Goal: Task Accomplishment & Management: Manage account settings

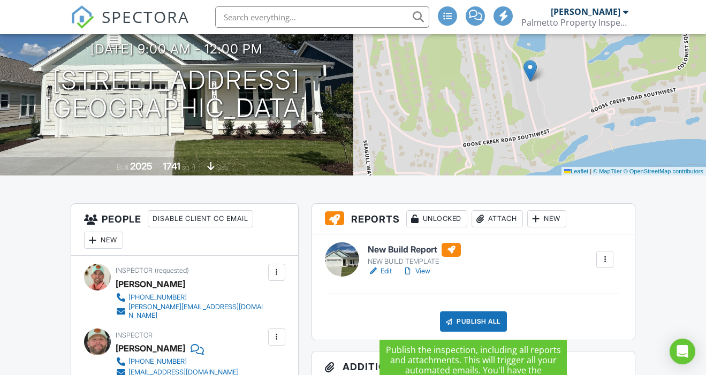
click at [488, 323] on div "Publish All" at bounding box center [473, 322] width 67 height 20
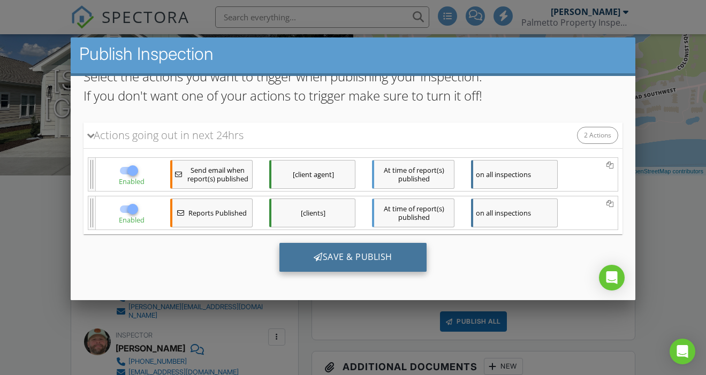
scroll to position [92, 0]
click at [371, 262] on div "Save & Publish" at bounding box center [352, 257] width 147 height 29
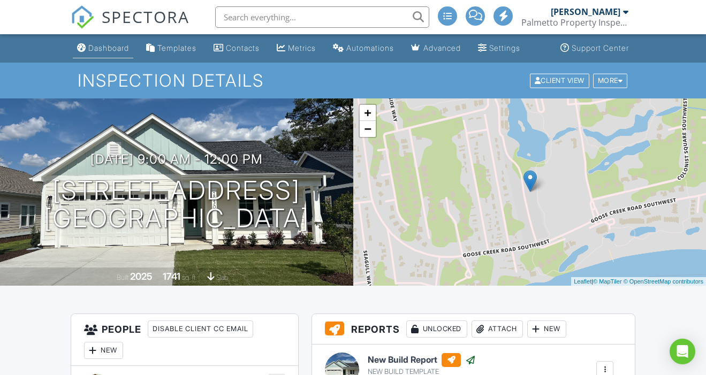
click at [111, 52] on link "Dashboard" at bounding box center [103, 49] width 60 height 20
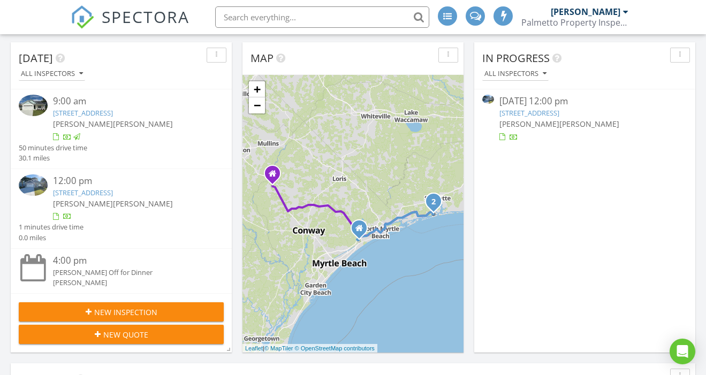
scroll to position [108, 0]
click at [92, 197] on link "2062 Greenside Mnr Dr SW , Ocean Isle Beach, NC 28469" at bounding box center [83, 192] width 60 height 10
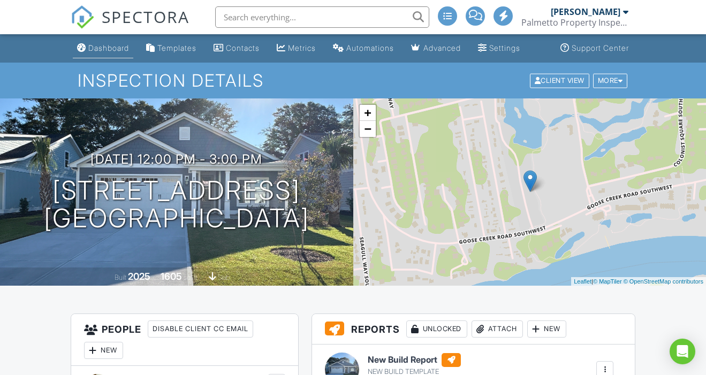
click at [103, 46] on div "Dashboard" at bounding box center [108, 47] width 41 height 9
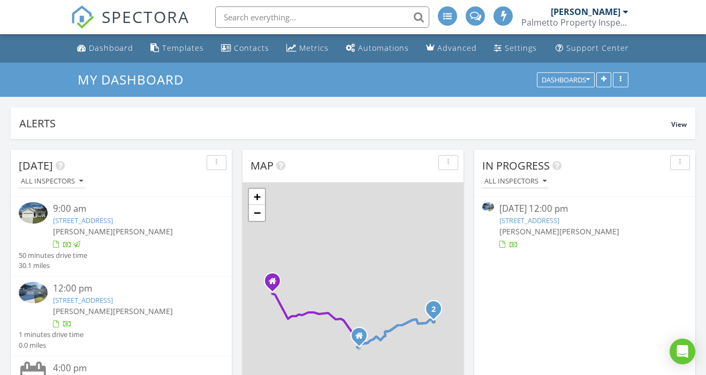
scroll to position [975, 707]
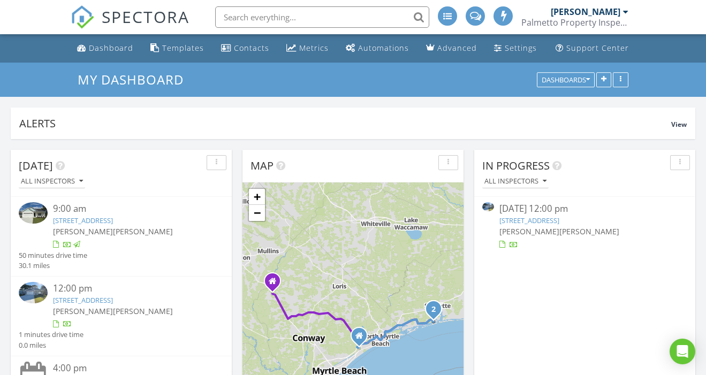
click at [104, 219] on link "2050 Greenside Mnr Dr SW, Ocean Isle Beach, NC 28469" at bounding box center [83, 221] width 60 height 10
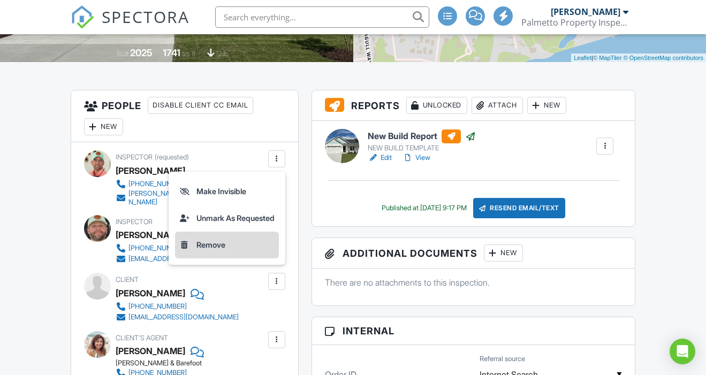
click at [217, 246] on li "Remove" at bounding box center [227, 245] width 104 height 27
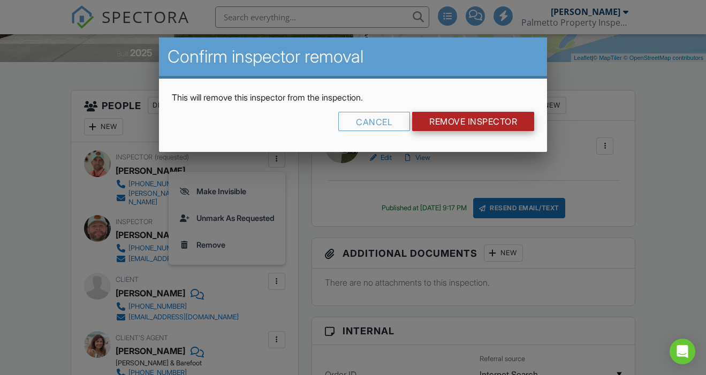
click at [472, 123] on input "Remove Inspector" at bounding box center [473, 121] width 122 height 19
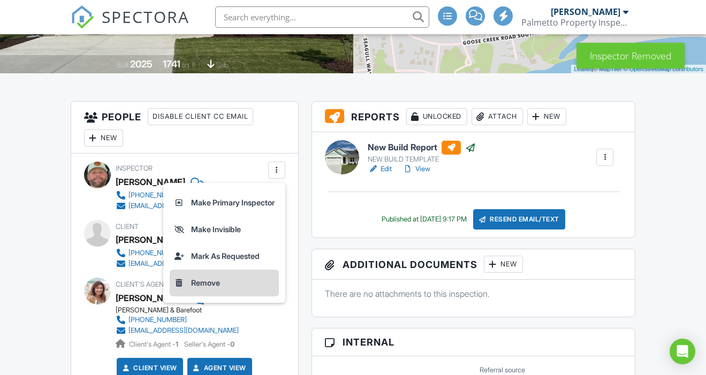
click at [212, 287] on li "Remove" at bounding box center [224, 283] width 109 height 27
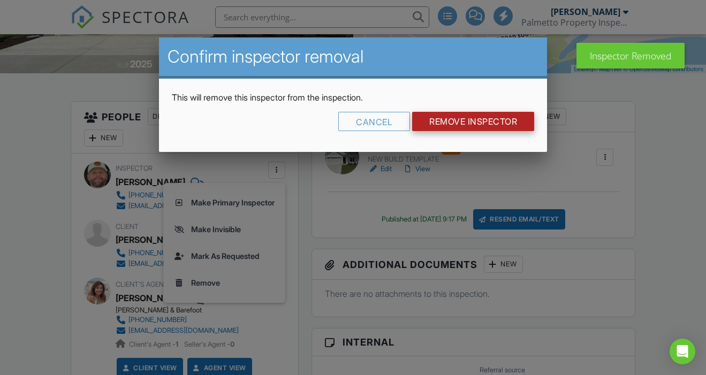
click at [472, 121] on input "Remove Inspector" at bounding box center [473, 121] width 122 height 19
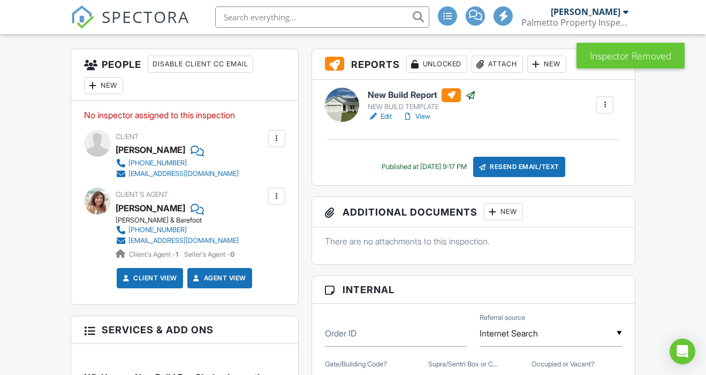
click at [423, 117] on link "View" at bounding box center [417, 116] width 28 height 11
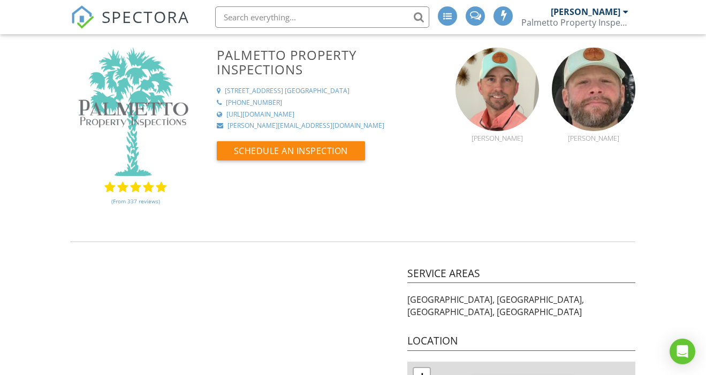
click at [624, 12] on div at bounding box center [625, 11] width 5 height 9
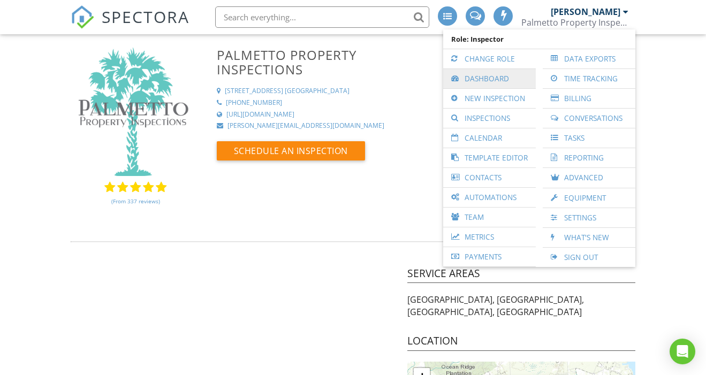
click at [496, 77] on link "Dashboard" at bounding box center [490, 78] width 82 height 19
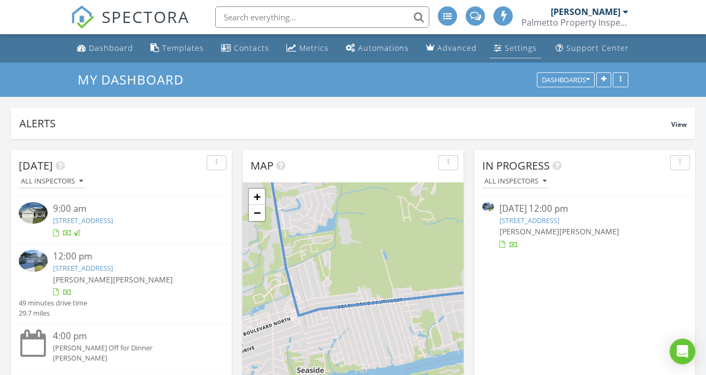
click at [515, 52] on div "Settings" at bounding box center [521, 48] width 32 height 10
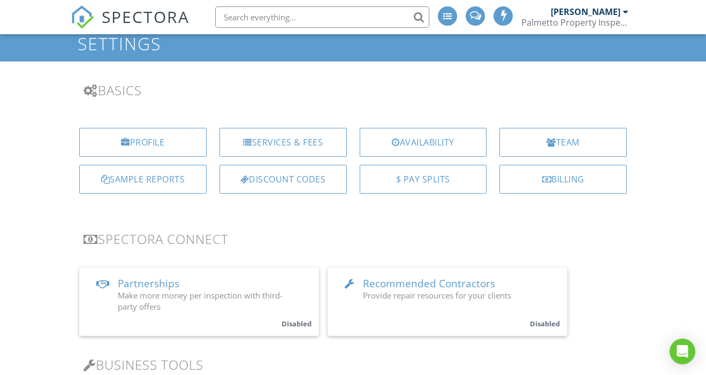
scroll to position [29, 0]
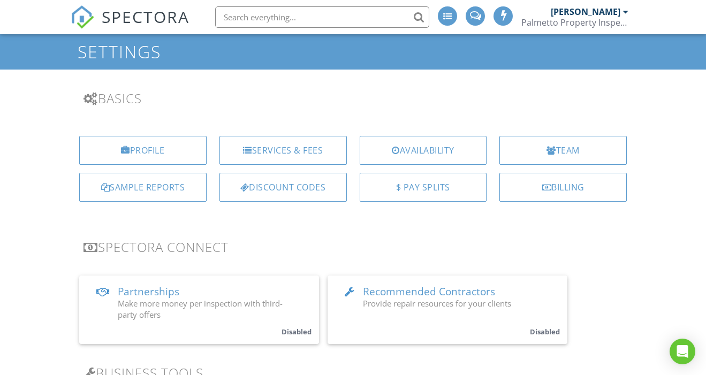
click at [619, 8] on div "[PERSON_NAME]" at bounding box center [586, 11] width 70 height 11
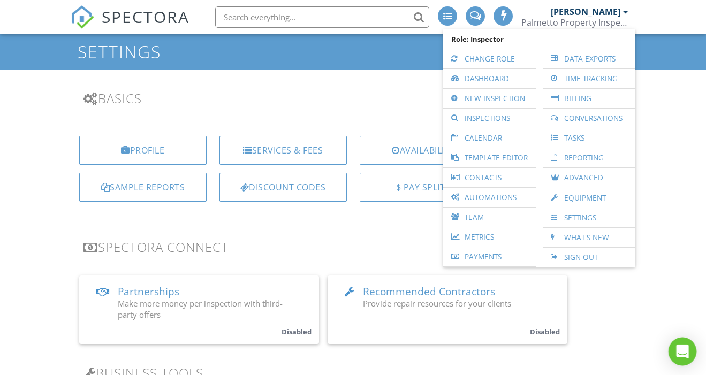
click at [685, 350] on icon "Open Intercom Messenger" at bounding box center [682, 352] width 12 height 14
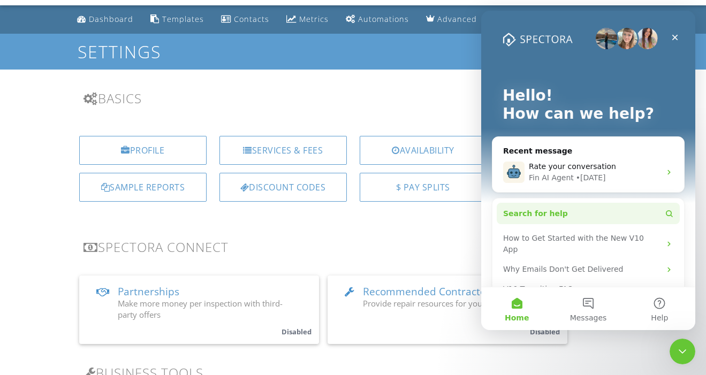
scroll to position [7, 0]
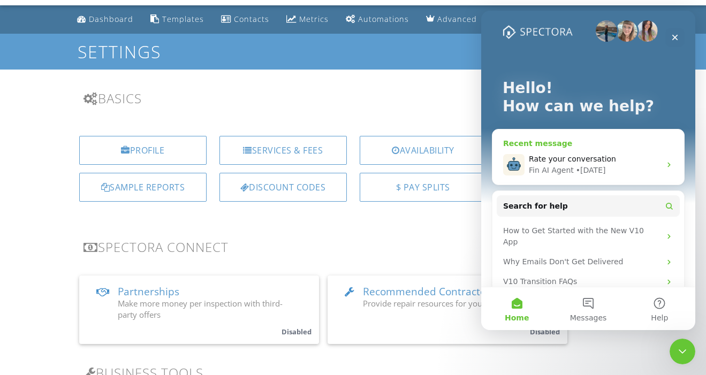
click at [641, 169] on div "Fin AI Agent • 2d ago" at bounding box center [595, 170] width 132 height 11
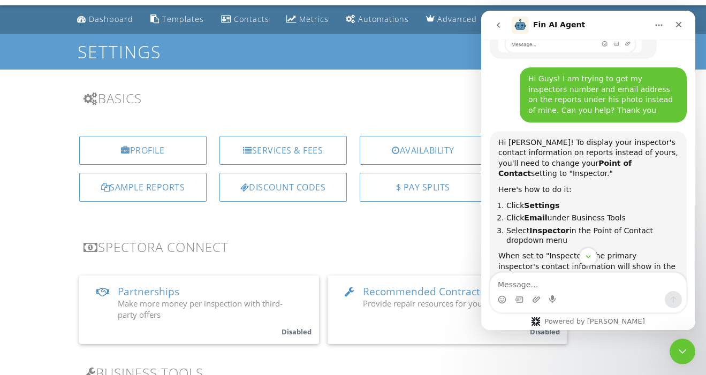
scroll to position [238, 0]
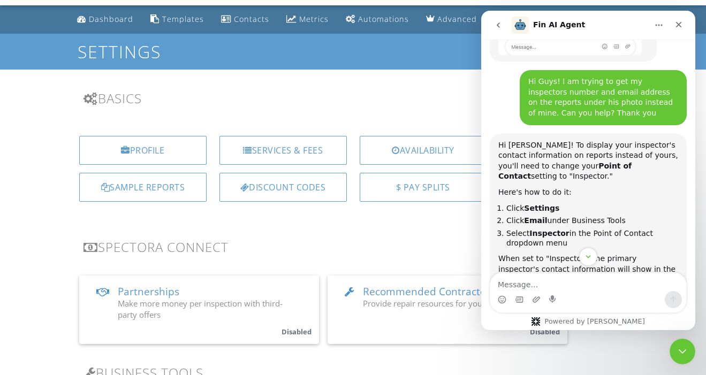
click at [687, 355] on div "Close Intercom Messenger" at bounding box center [681, 350] width 26 height 26
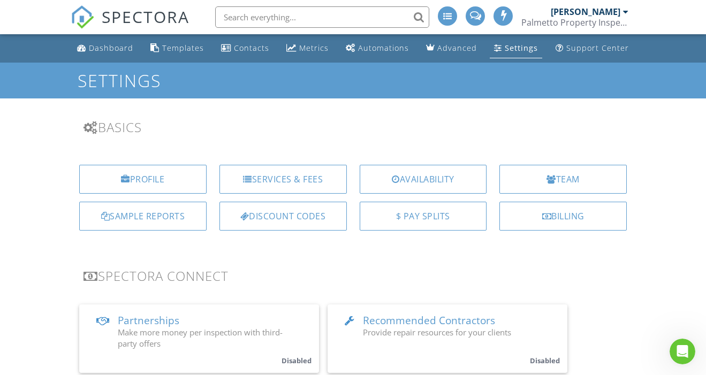
click at [513, 49] on div "Settings" at bounding box center [521, 48] width 33 height 10
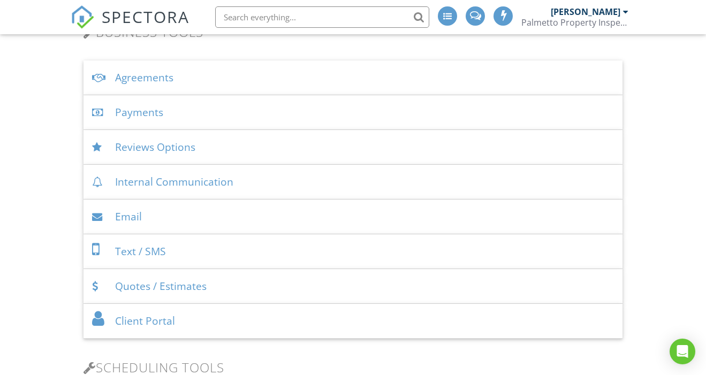
scroll to position [370, 0]
click at [138, 221] on div "Email" at bounding box center [353, 216] width 539 height 35
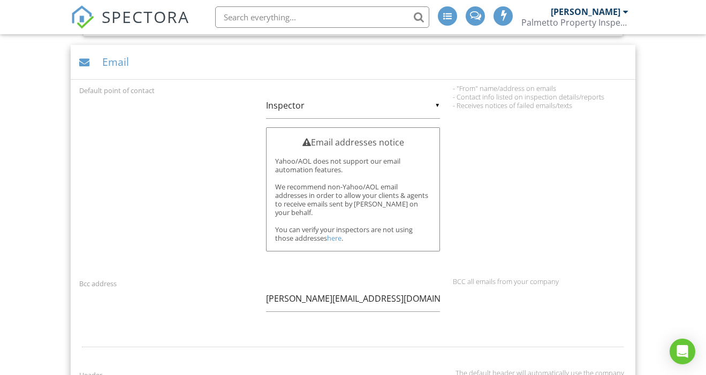
scroll to position [535, 0]
click at [310, 102] on div "▼ Inspector Inspector Company Inspector Company" at bounding box center [353, 104] width 174 height 26
click at [297, 128] on span "Company" at bounding box center [353, 131] width 174 height 27
type input "Company"
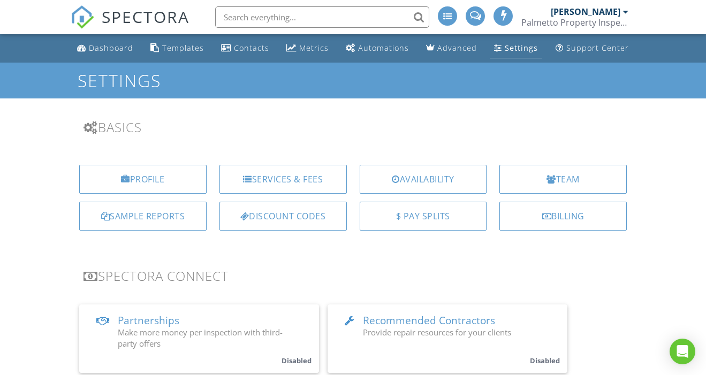
scroll to position [0, 0]
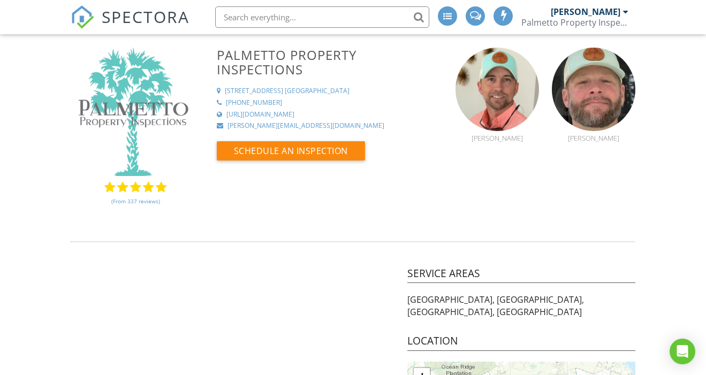
click at [624, 11] on div at bounding box center [625, 11] width 5 height 9
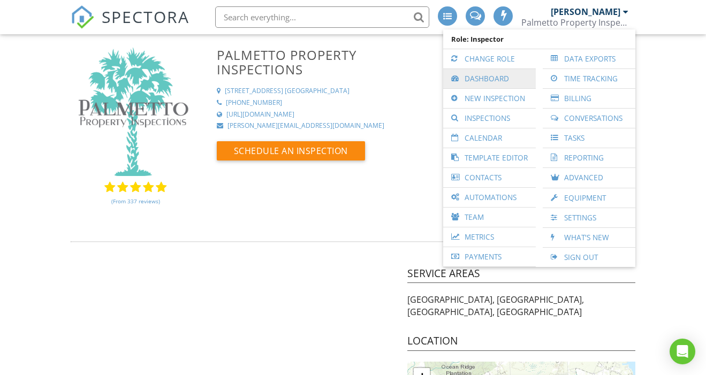
click at [481, 83] on link "Dashboard" at bounding box center [490, 78] width 82 height 19
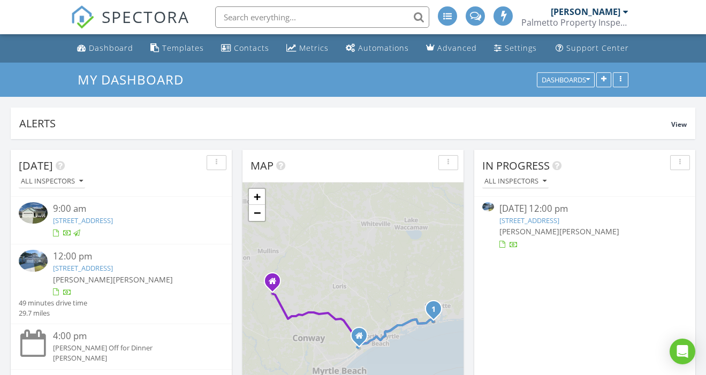
scroll to position [975, 707]
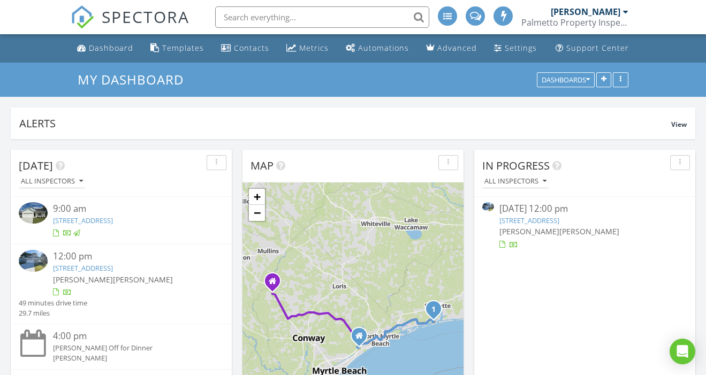
click at [113, 221] on link "2050 Greenside Mnr Dr SW, Ocean Isle Beach, NC 28469" at bounding box center [83, 221] width 60 height 10
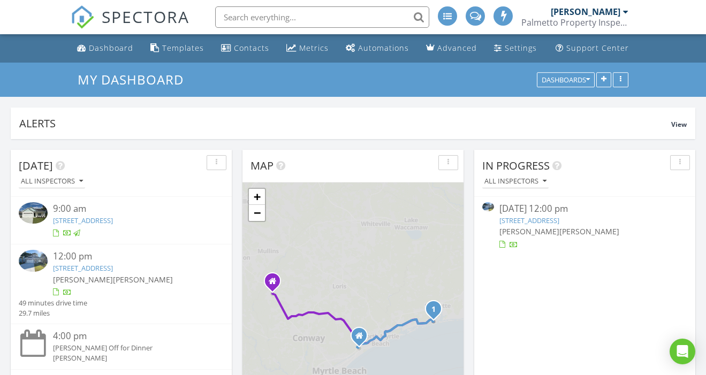
click at [113, 224] on link "2050 Greenside Mnr Dr SW, Ocean Isle Beach, NC 28469" at bounding box center [83, 221] width 60 height 10
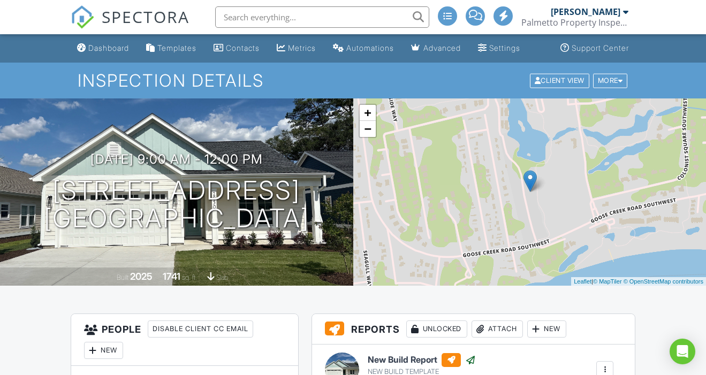
scroll to position [112, 0]
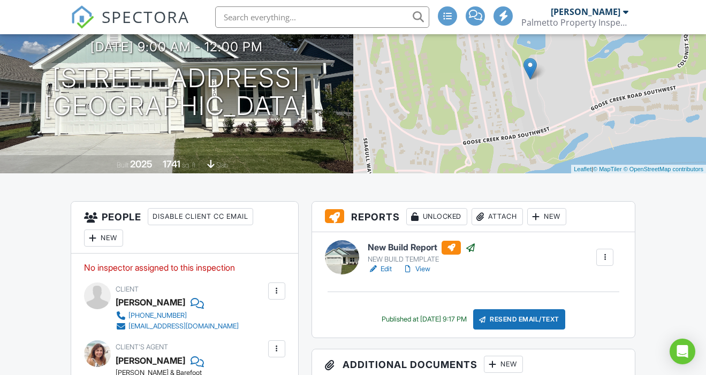
click at [424, 269] on link "View" at bounding box center [417, 269] width 28 height 11
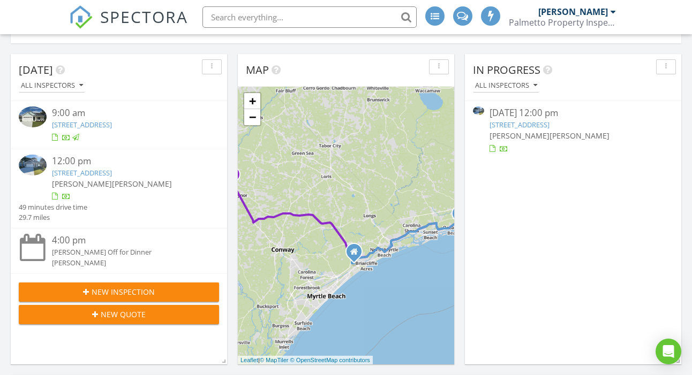
scroll to position [106, 0]
click at [105, 178] on link "2062 Greenside Mnr Dr SW , Ocean Isle Beach, NC 28469" at bounding box center [82, 174] width 60 height 10
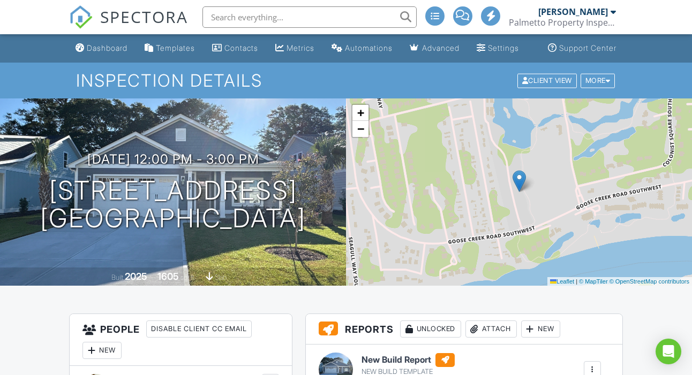
scroll to position [95, 0]
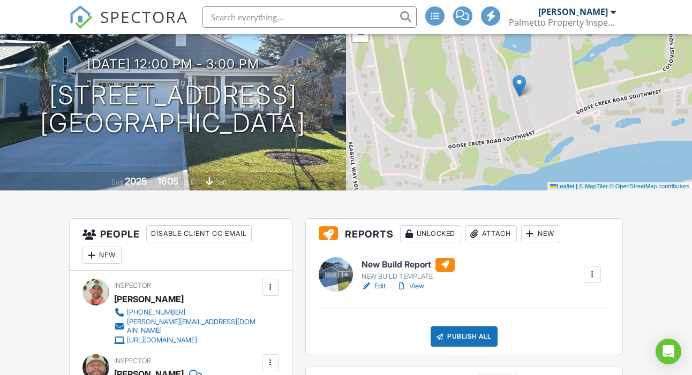
click at [384, 292] on link "Edit" at bounding box center [373, 286] width 24 height 11
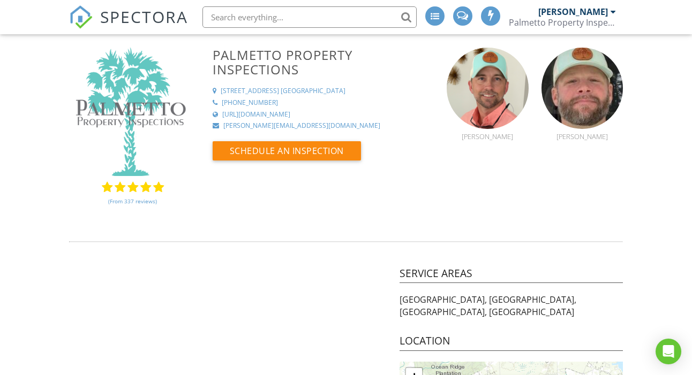
click at [611, 12] on div at bounding box center [612, 11] width 5 height 9
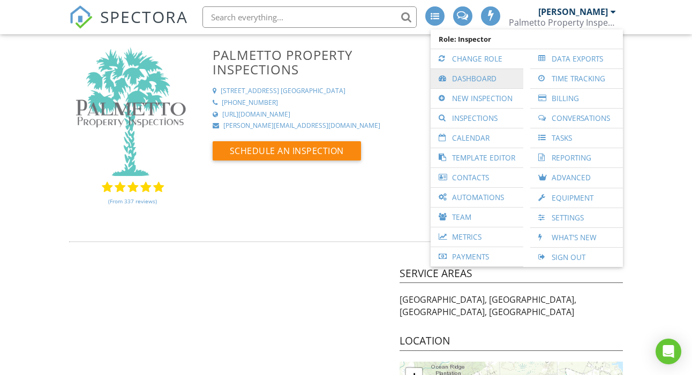
click at [484, 76] on link "Dashboard" at bounding box center [477, 78] width 82 height 19
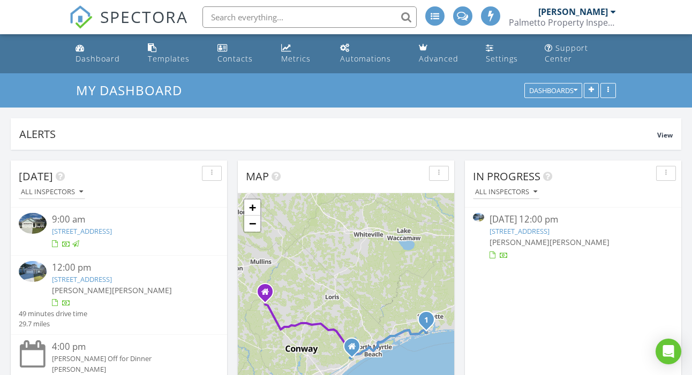
click at [92, 284] on link "2062 Greenside Mnr Dr SW , Ocean Isle Beach, NC 28469" at bounding box center [82, 280] width 60 height 10
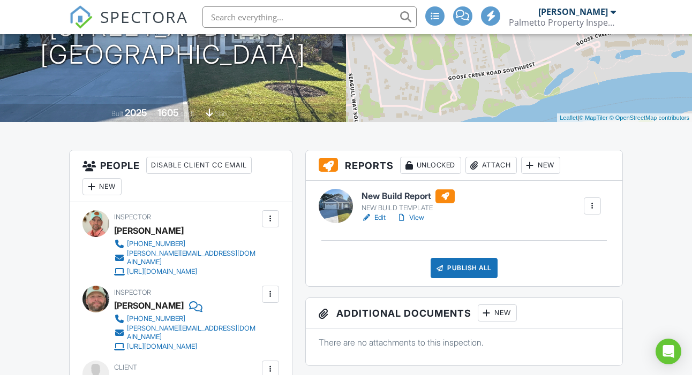
scroll to position [163, 0]
click at [270, 225] on div at bounding box center [270, 219] width 11 height 11
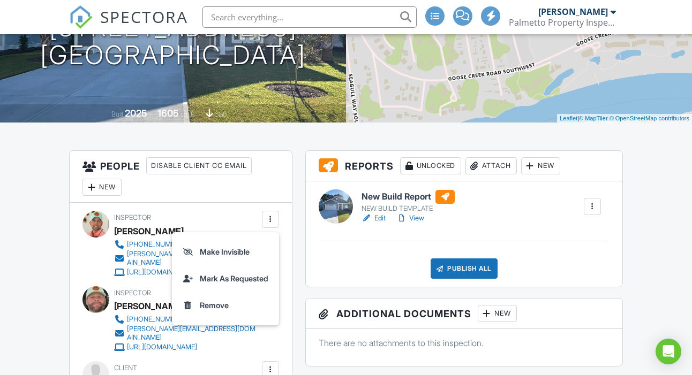
click at [298, 268] on div "Inspector Rusty Richardson 843-231-0836 rusty@palmettopropertyinspections.com h…" at bounding box center [212, 244] width 196 height 66
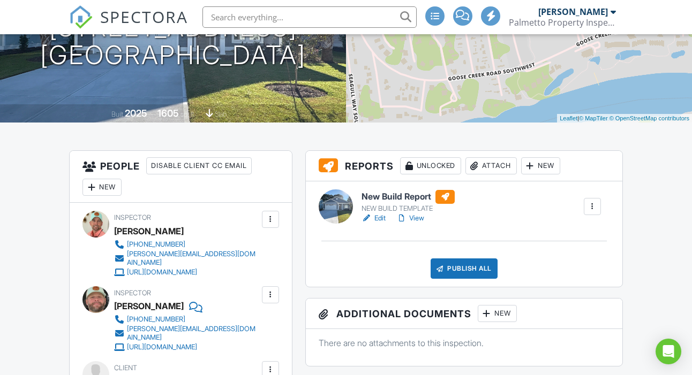
click at [275, 300] on div at bounding box center [270, 295] width 11 height 11
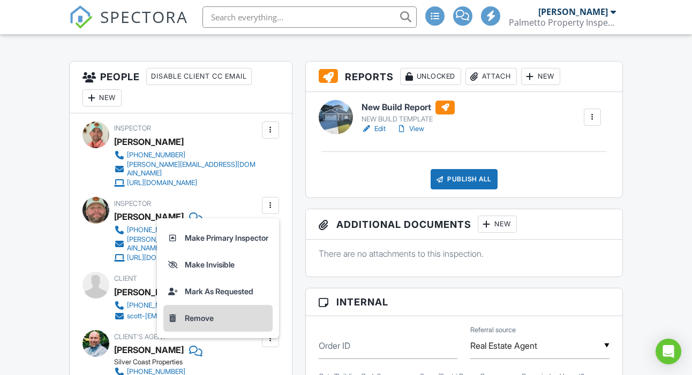
scroll to position [254, 0]
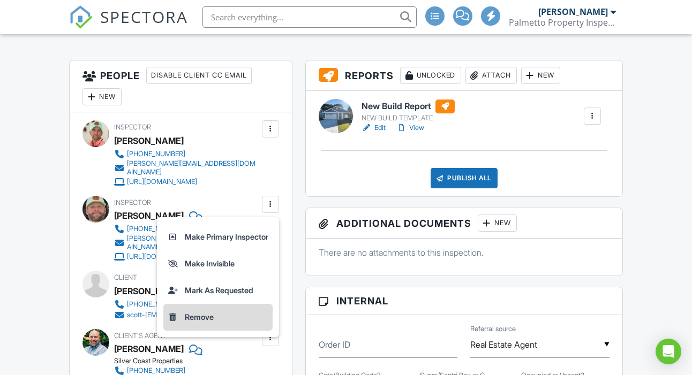
click at [189, 331] on li "Remove" at bounding box center [217, 317] width 109 height 27
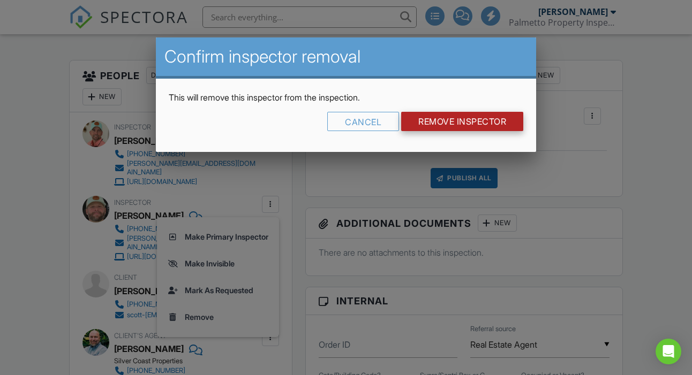
click at [452, 126] on input "Remove Inspector" at bounding box center [462, 121] width 122 height 19
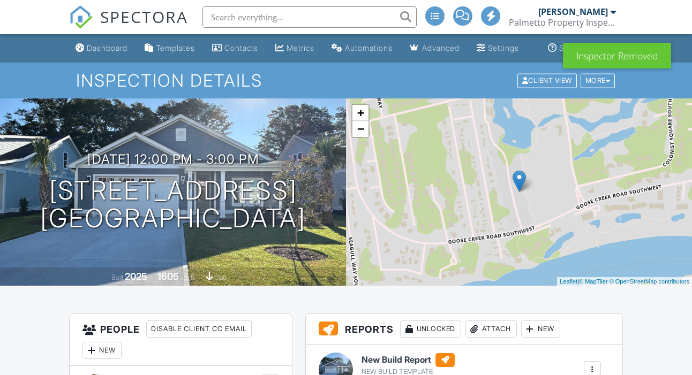
click at [486, 51] on div "Settings" at bounding box center [480, 47] width 9 height 9
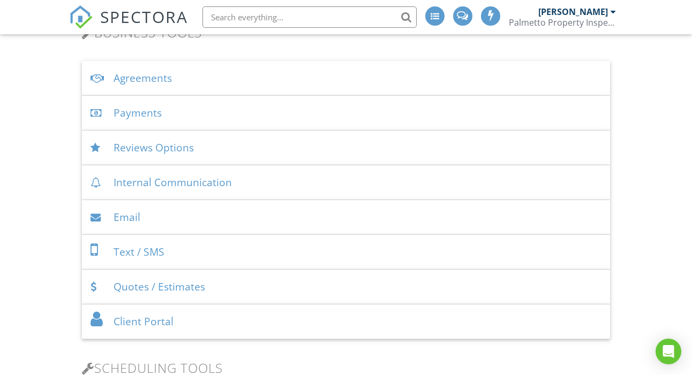
click at [138, 221] on div "Email" at bounding box center [346, 217] width 528 height 35
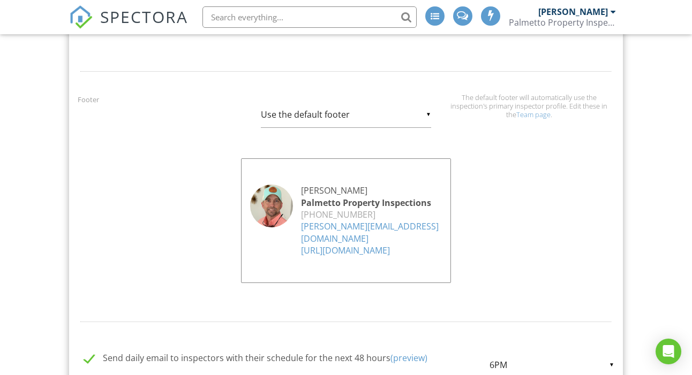
scroll to position [929, 0]
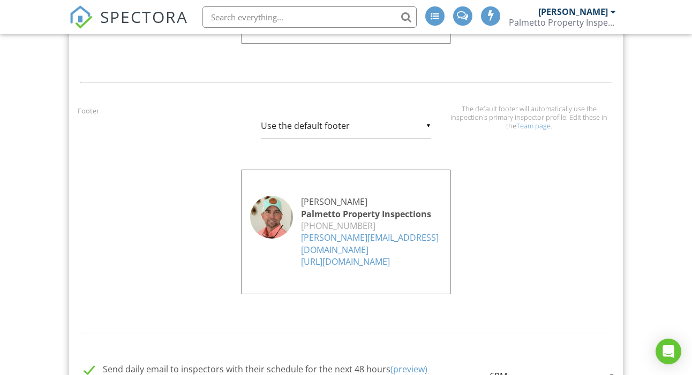
click at [401, 131] on input "Use the default footer" at bounding box center [346, 126] width 170 height 26
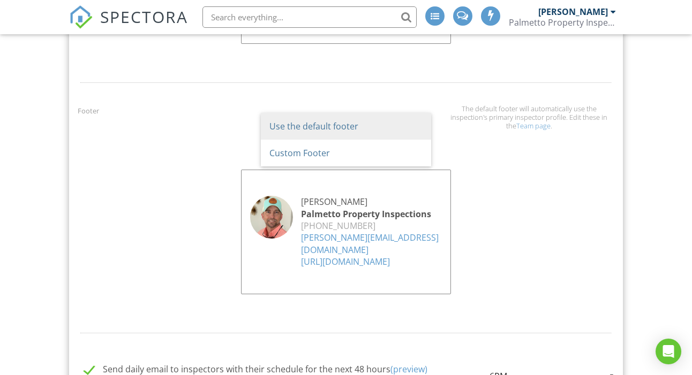
click at [401, 131] on span "Use the default footer" at bounding box center [346, 126] width 170 height 27
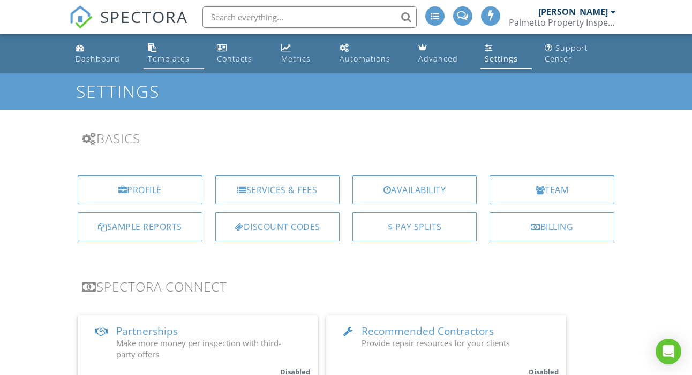
scroll to position [0, 0]
click at [100, 58] on div "Dashboard" at bounding box center [97, 59] width 44 height 10
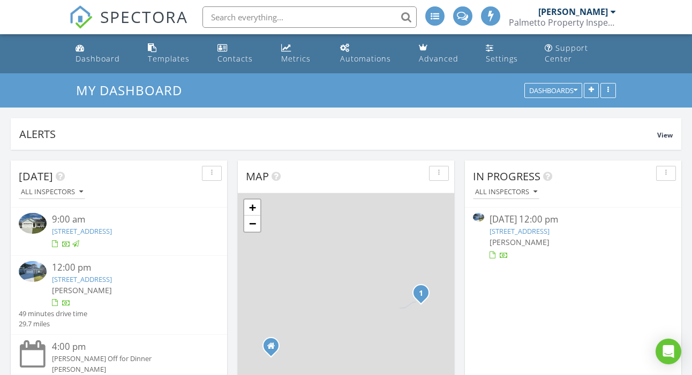
scroll to position [975, 692]
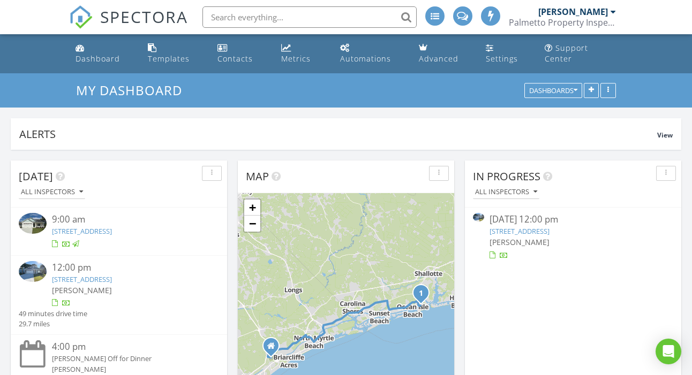
click at [112, 284] on link "2062 Greenside Mnr Dr SW , Ocean Isle Beach, NC 28469" at bounding box center [82, 280] width 60 height 10
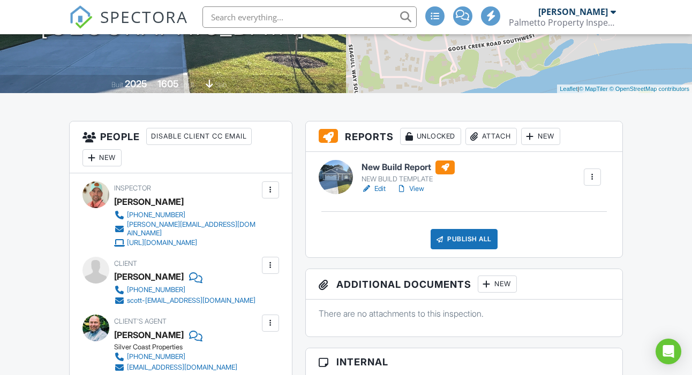
click at [413, 194] on link "View" at bounding box center [410, 189] width 28 height 11
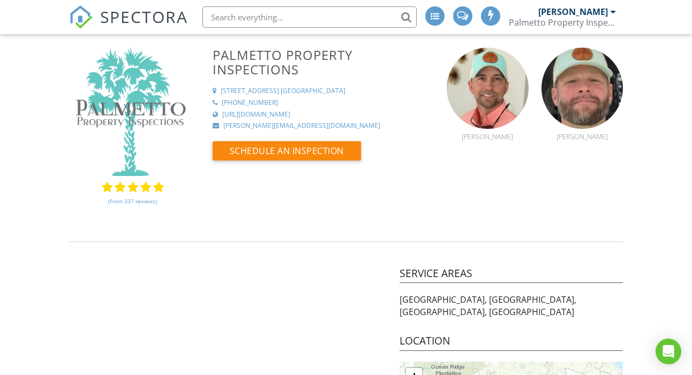
click at [600, 13] on div "[PERSON_NAME]" at bounding box center [573, 11] width 70 height 11
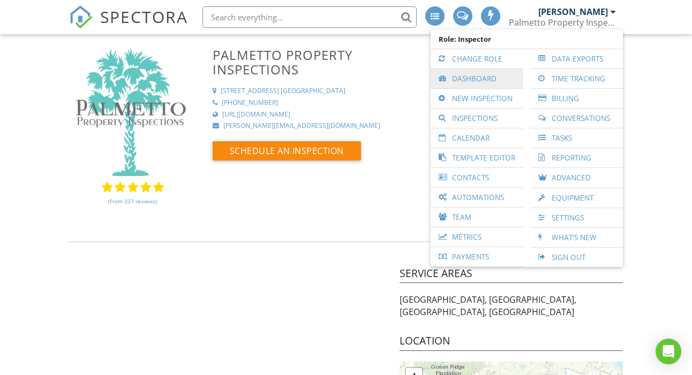
click at [460, 79] on link "Dashboard" at bounding box center [477, 78] width 82 height 19
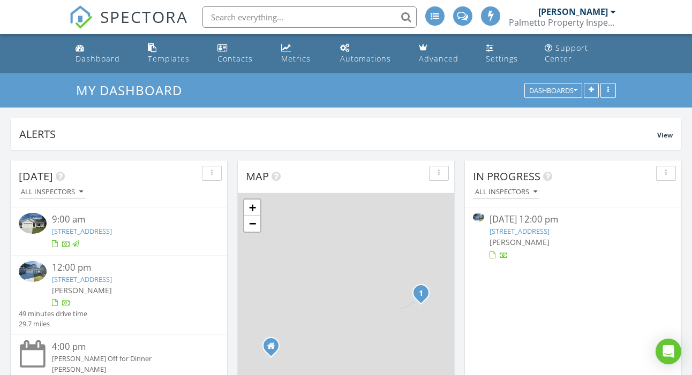
scroll to position [975, 692]
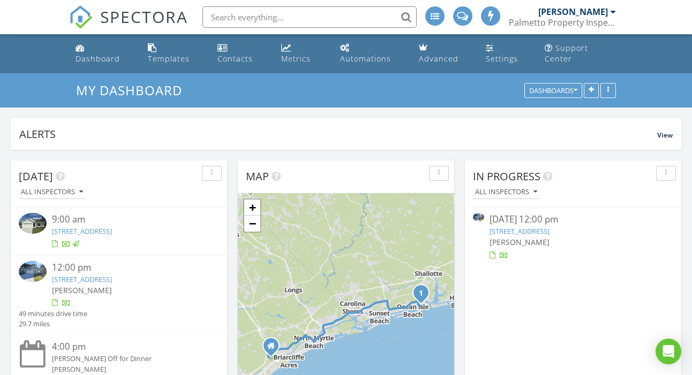
click at [112, 284] on link "[STREET_ADDRESS]" at bounding box center [82, 280] width 60 height 10
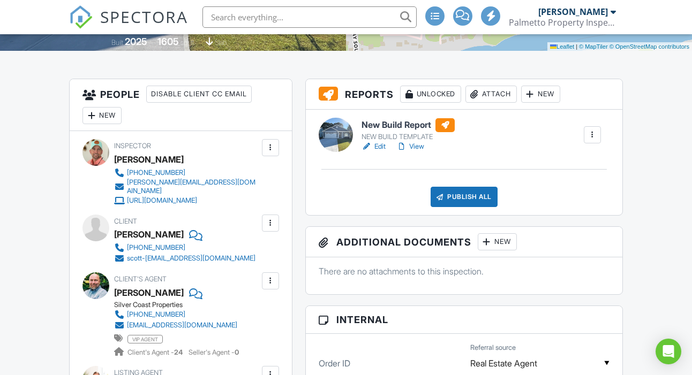
scroll to position [235, 0]
click at [418, 152] on link "View" at bounding box center [410, 146] width 28 height 11
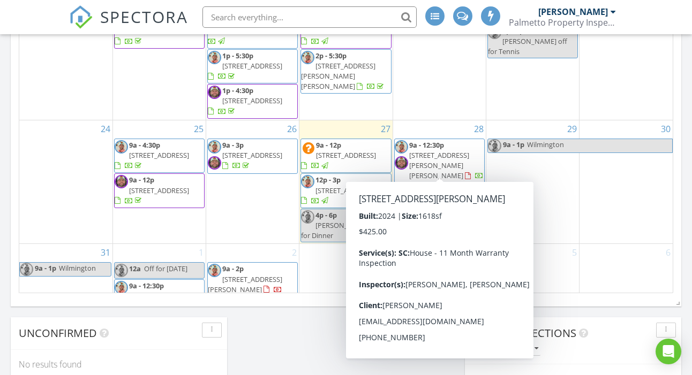
scroll to position [729, 0]
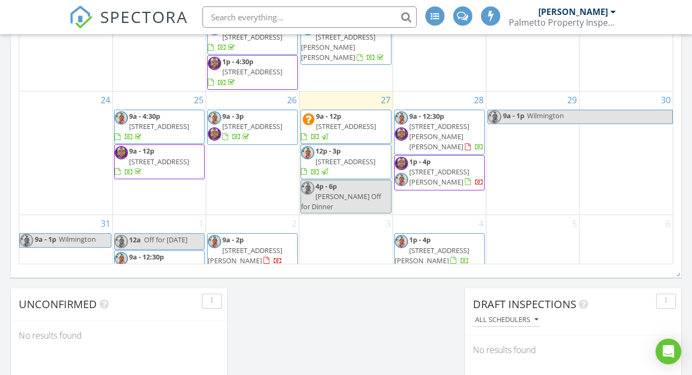
click at [157, 252] on span "9a - 12:30p" at bounding box center [146, 257] width 35 height 10
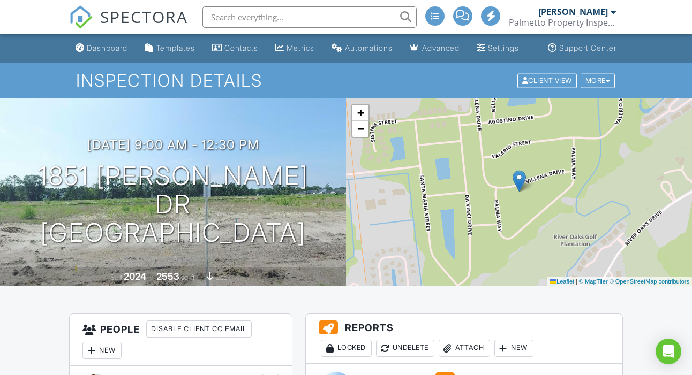
click at [101, 52] on div "Dashboard" at bounding box center [107, 47] width 41 height 9
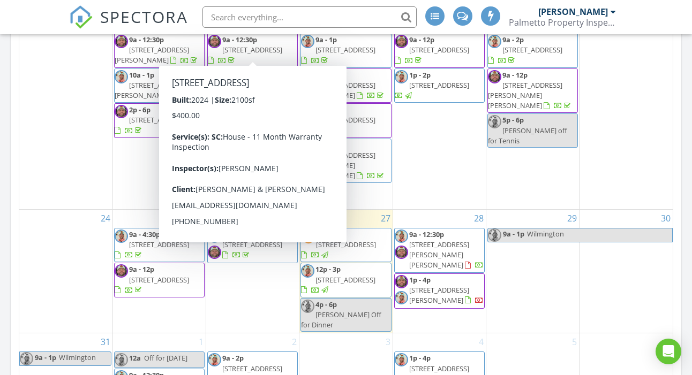
scroll to position [625, 0]
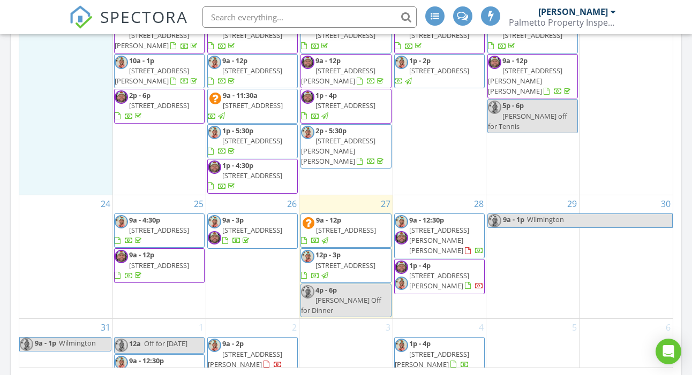
click at [73, 130] on div "17" at bounding box center [65, 98] width 93 height 194
